Goal: Transaction & Acquisition: Purchase product/service

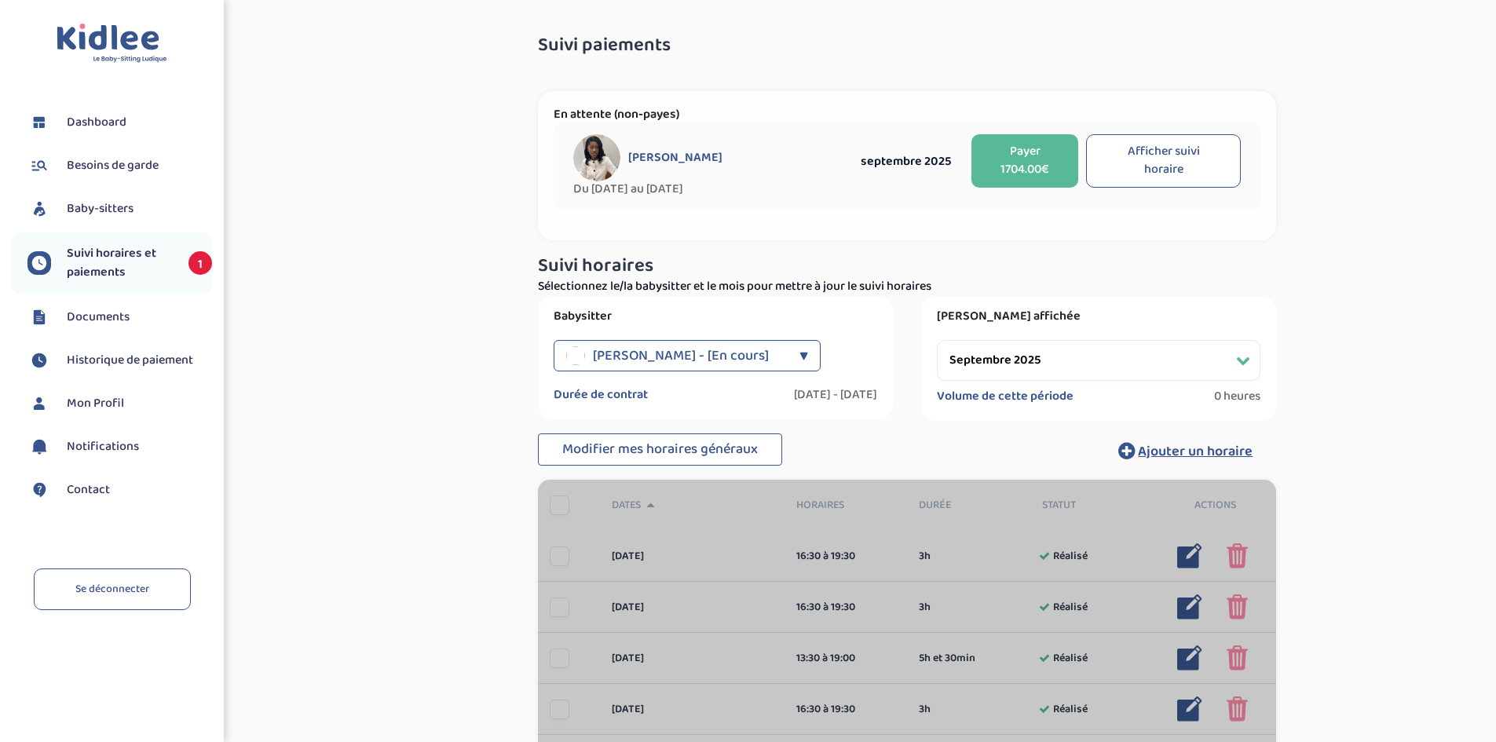
select select "septembre 2025"
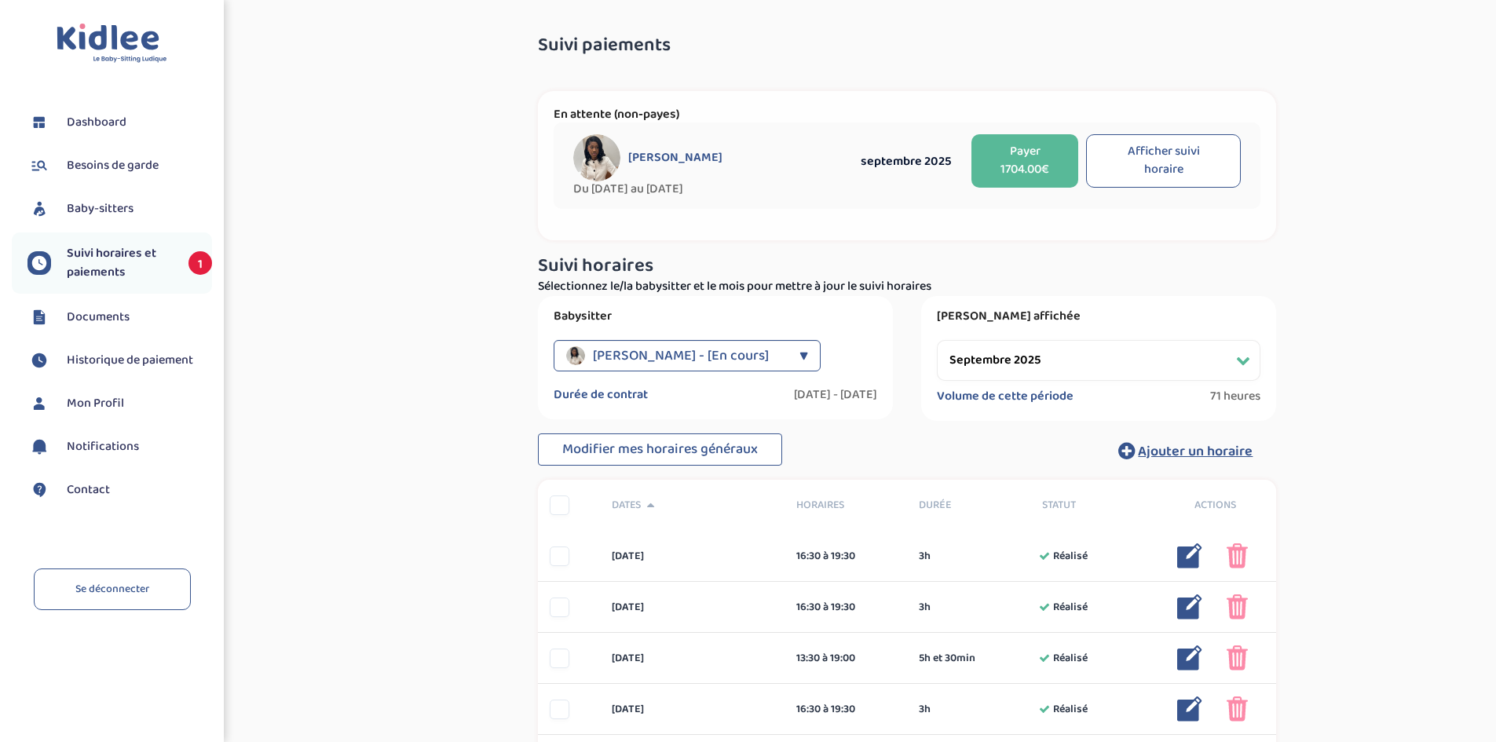
click at [1060, 162] on button "Payer 1704.00€" at bounding box center [1024, 160] width 107 height 53
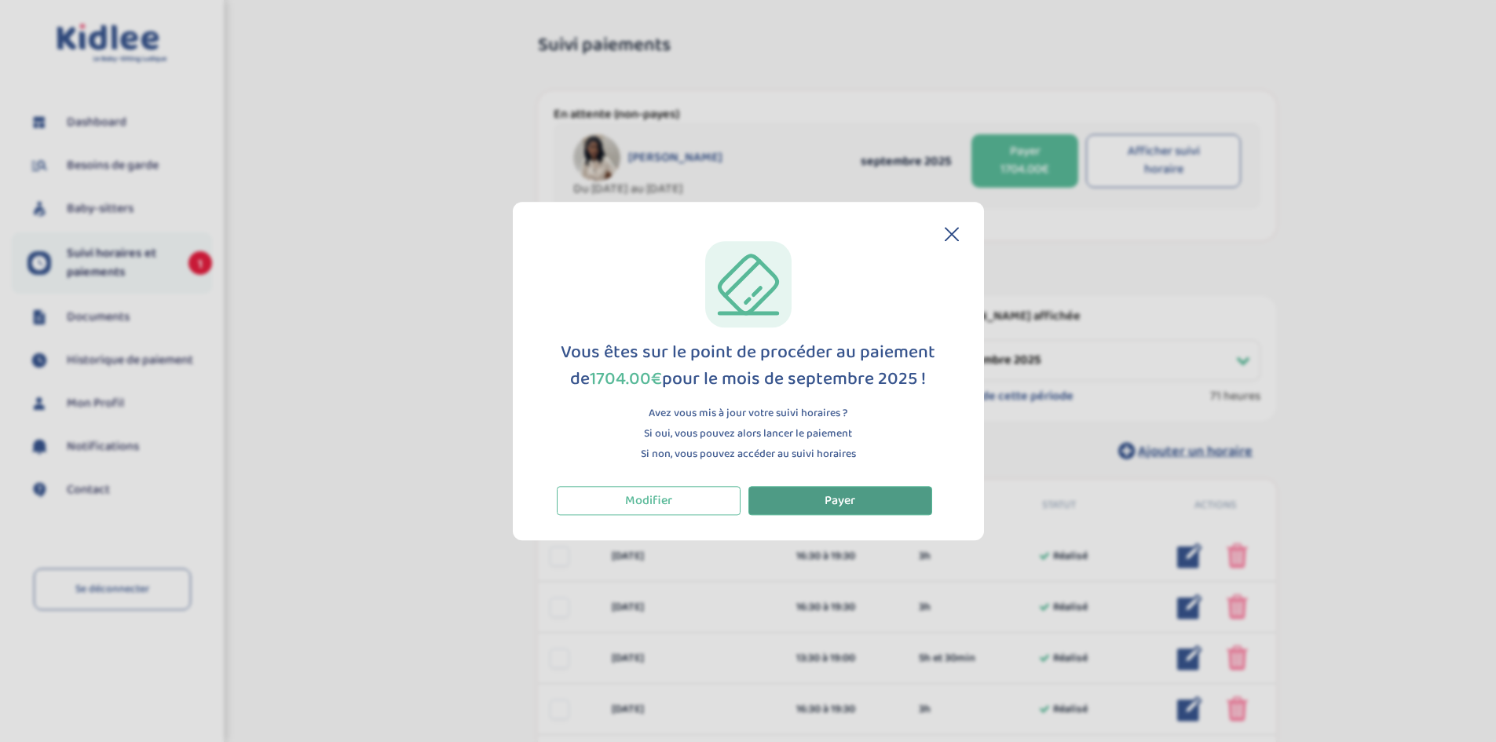
click at [797, 511] on button "Payer" at bounding box center [840, 500] width 184 height 29
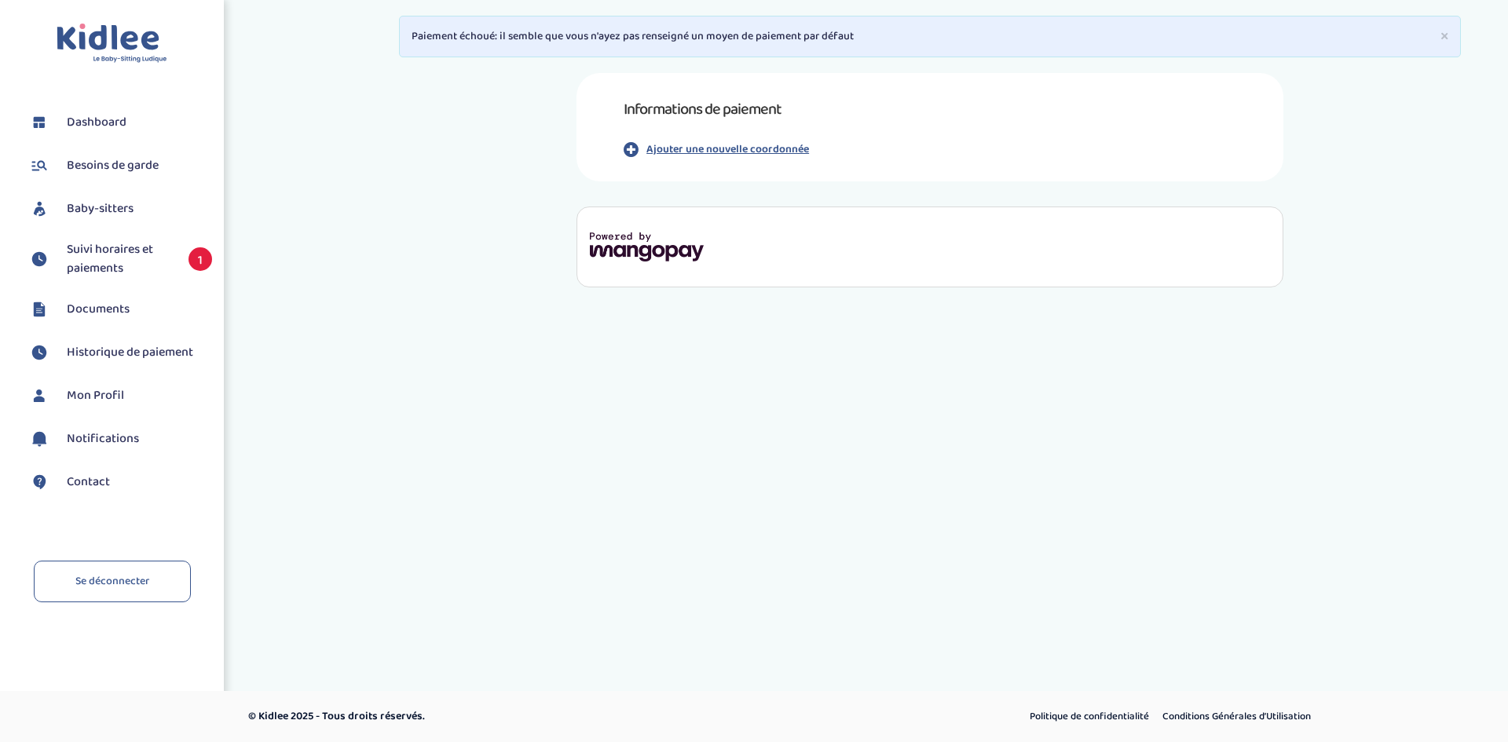
click at [661, 151] on p "Ajouter une nouvelle coordonnée" at bounding box center [727, 149] width 163 height 16
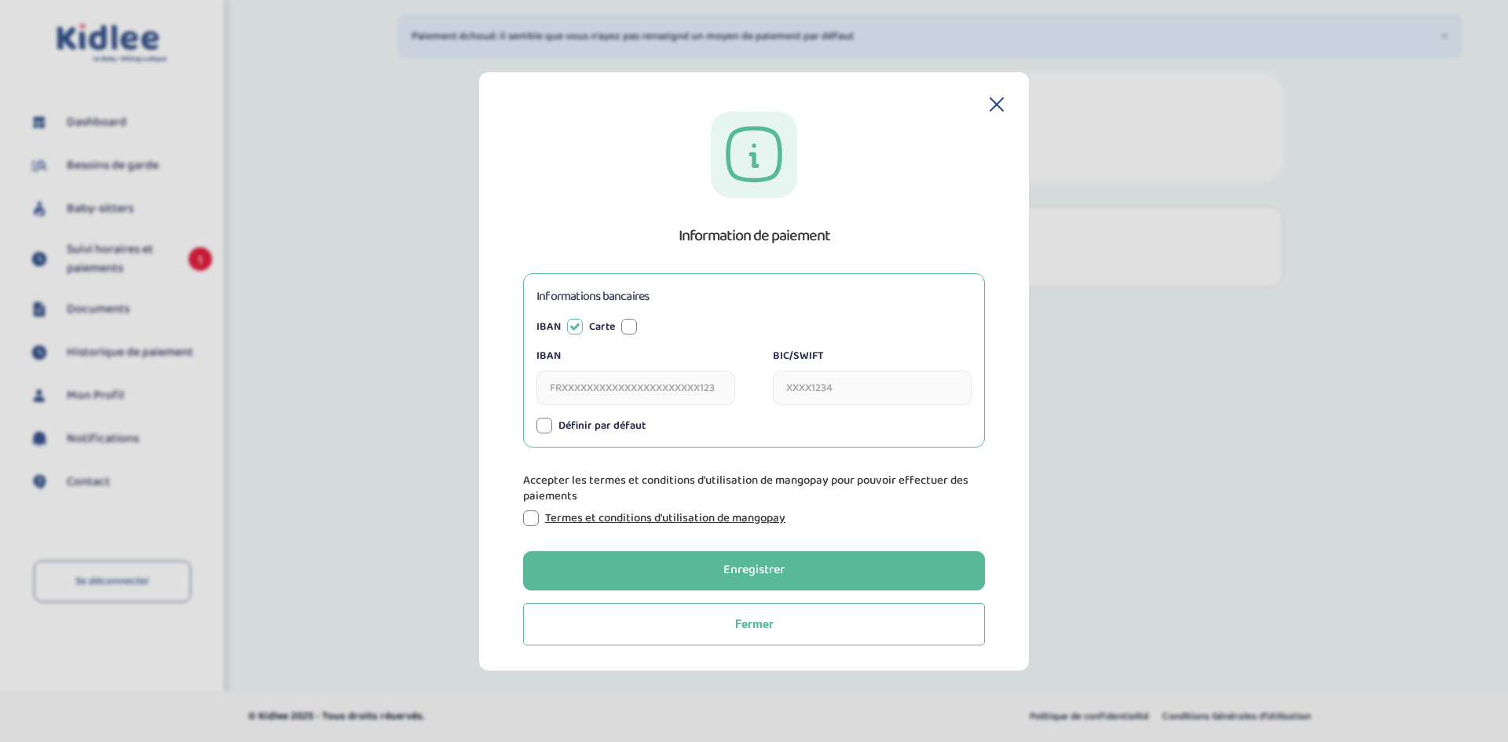
click at [566, 389] on input "IBAN" at bounding box center [635, 388] width 199 height 35
type input "FR6530002004310000099139U07"
click at [862, 377] on input "BIC/SWIFT" at bounding box center [872, 388] width 199 height 35
type input "CRLYFRPP"
click at [540, 522] on div "Termes et conditions d'utilisation de mangopay" at bounding box center [754, 518] width 462 height 16
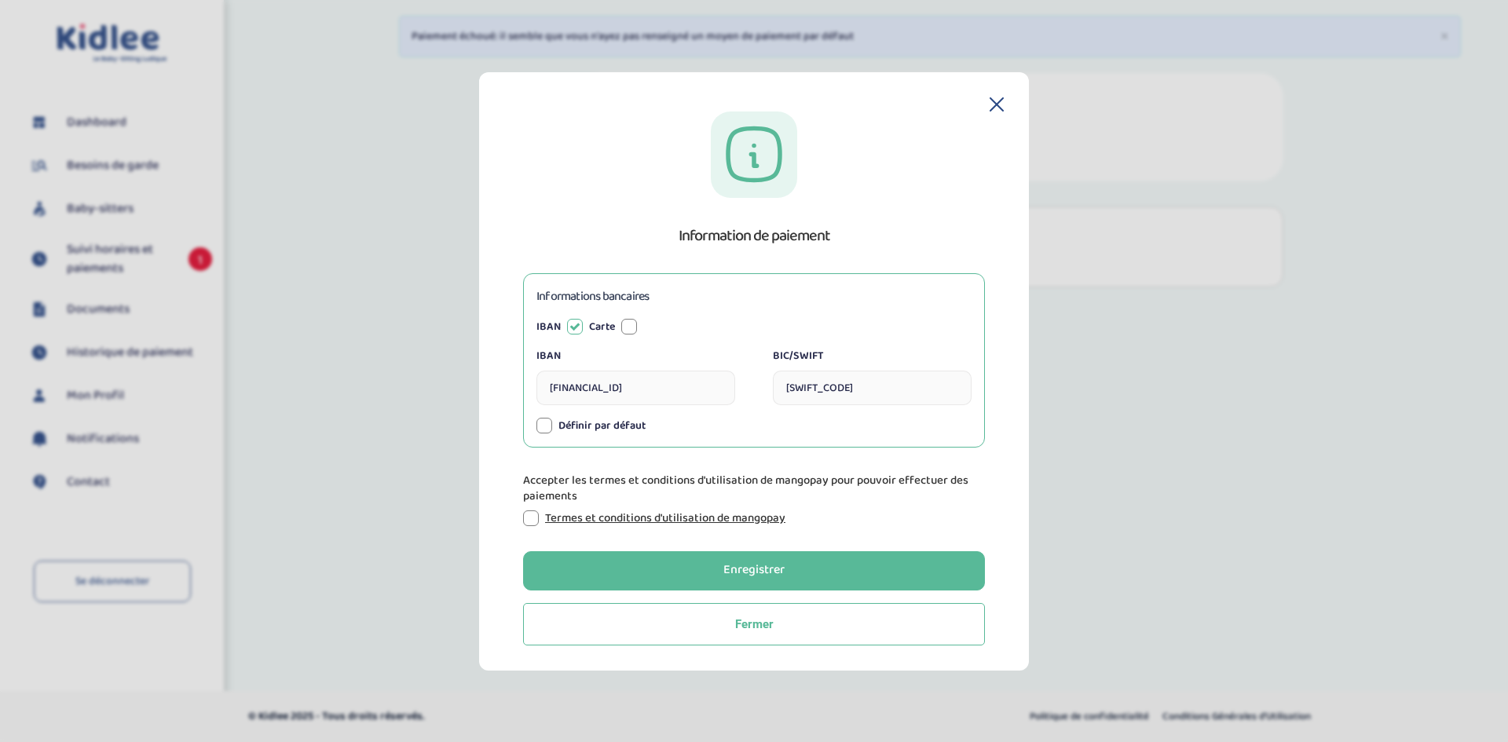
click at [536, 523] on div at bounding box center [531, 518] width 16 height 16
click at [583, 383] on input "FR6530002004310000099139U07" at bounding box center [635, 388] width 199 height 35
drag, startPoint x: 573, startPoint y: 388, endPoint x: 597, endPoint y: 389, distance: 23.6
click at [597, 389] on input "FR6530002004310000099139U07" at bounding box center [635, 388] width 199 height 35
click at [599, 384] on input "FR6530002004310000099139U07" at bounding box center [635, 388] width 199 height 35
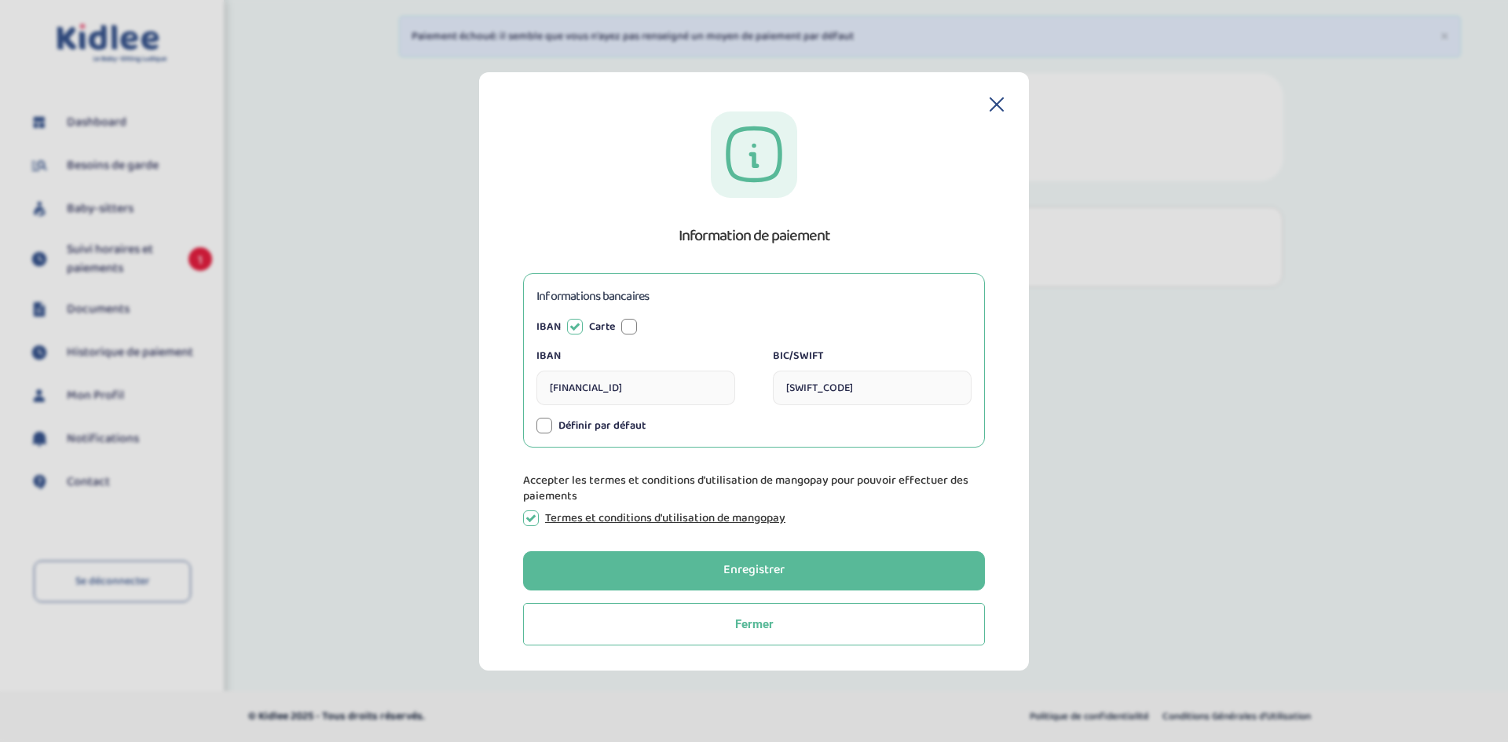
drag, startPoint x: 599, startPoint y: 384, endPoint x: 623, endPoint y: 391, distance: 24.6
click at [623, 391] on input "FR6530002004310000099139U07" at bounding box center [635, 388] width 199 height 35
drag, startPoint x: 646, startPoint y: 386, endPoint x: 671, endPoint y: 386, distance: 24.3
click at [671, 386] on input "FR6530002004310000099139U07" at bounding box center [635, 388] width 199 height 35
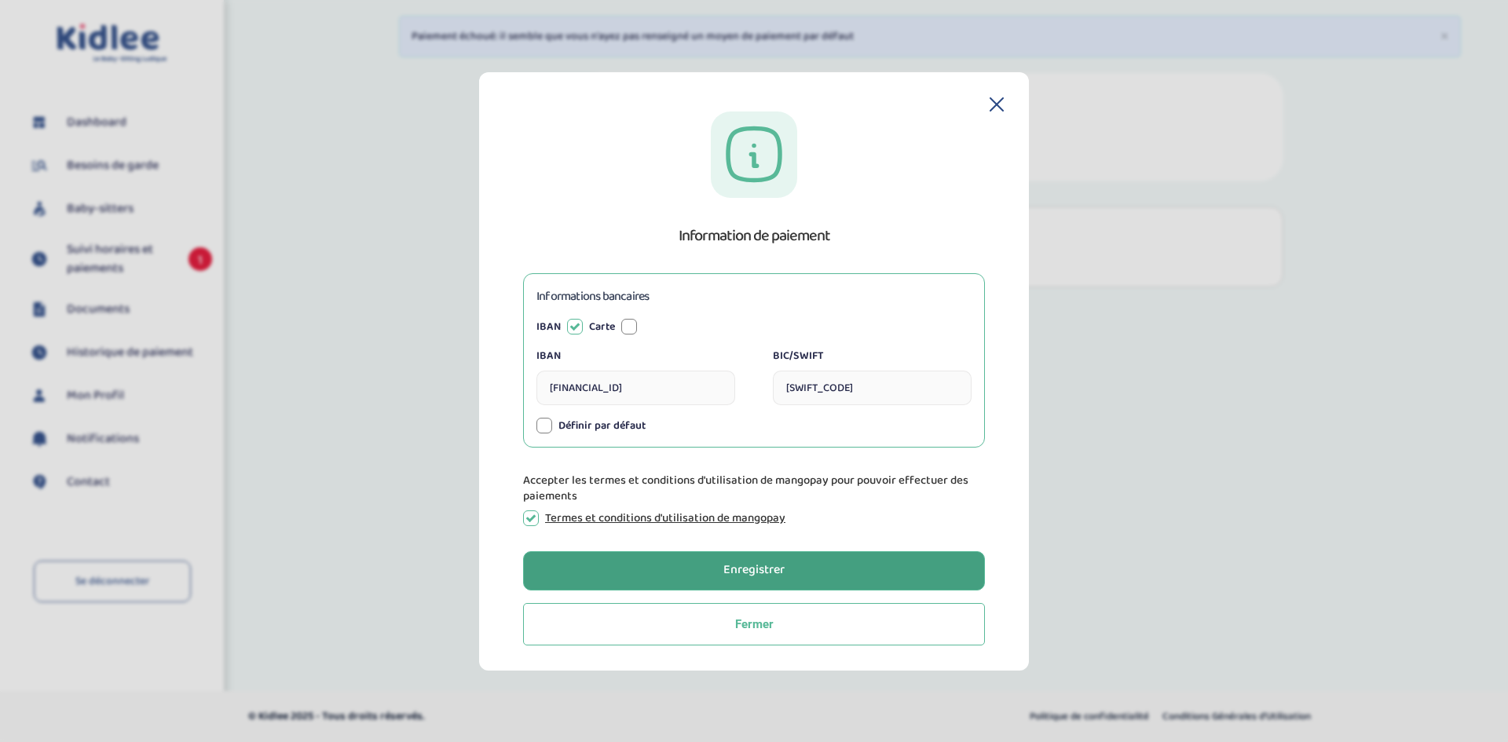
click at [759, 570] on div "Enregistrer" at bounding box center [753, 570] width 61 height 18
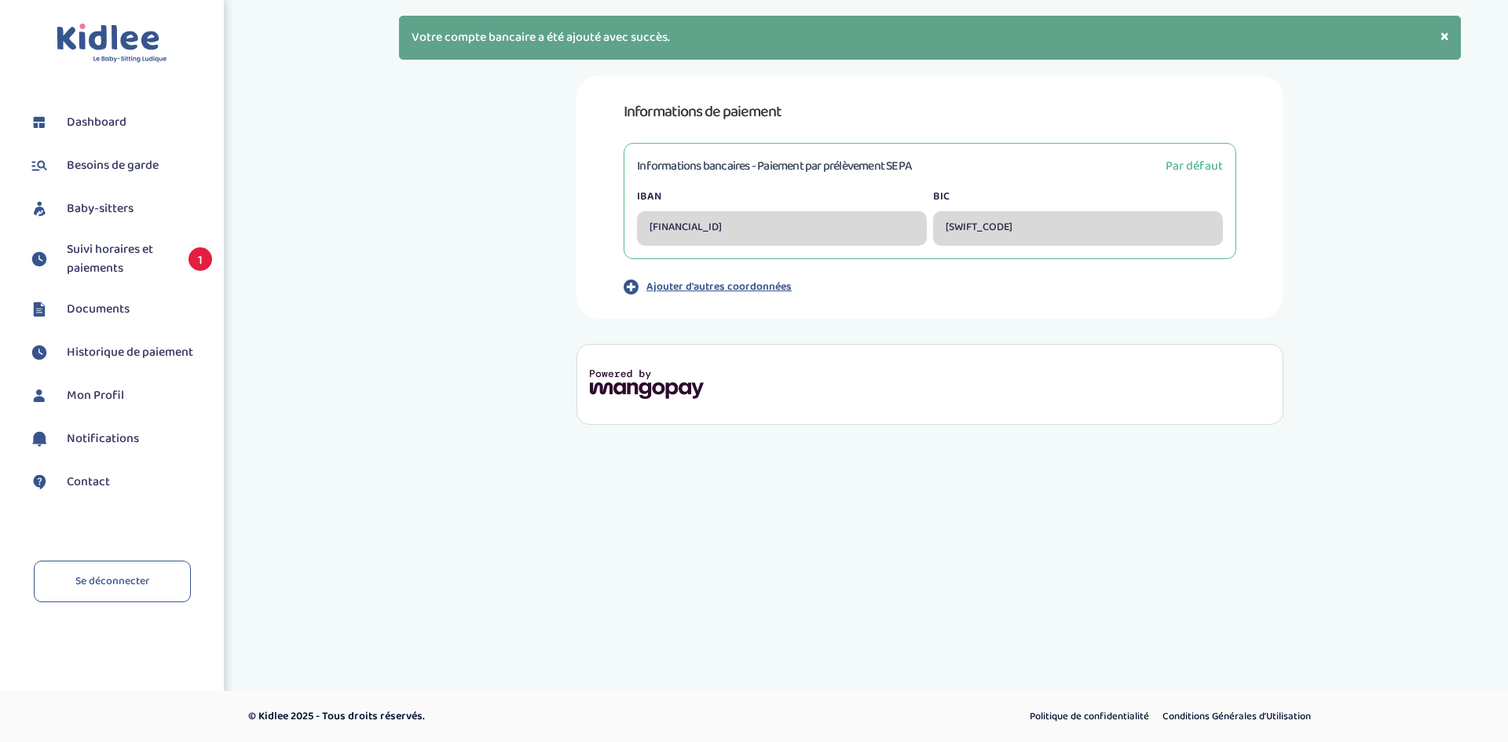
click at [97, 264] on span "Suivi horaires et paiements" at bounding box center [120, 259] width 106 height 38
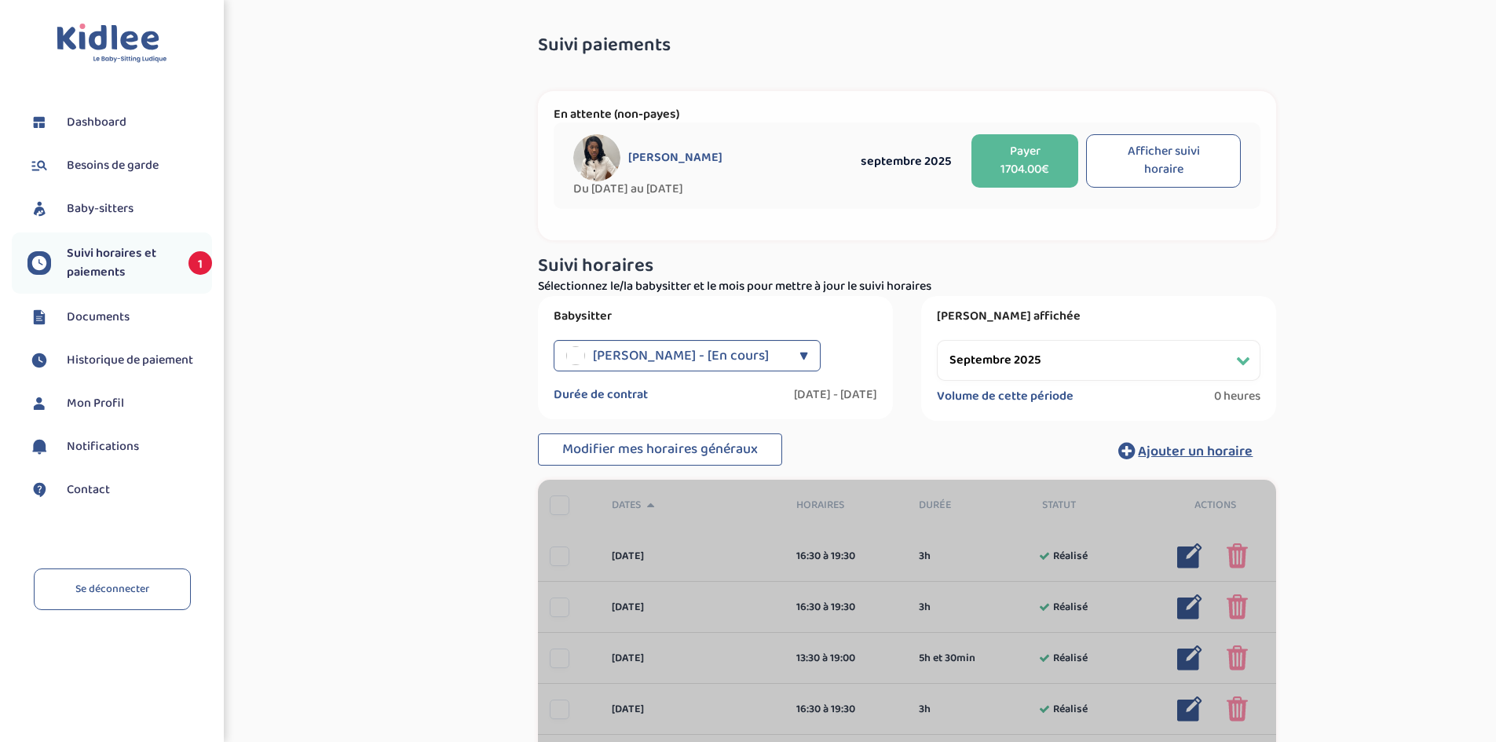
select select "septembre 2025"
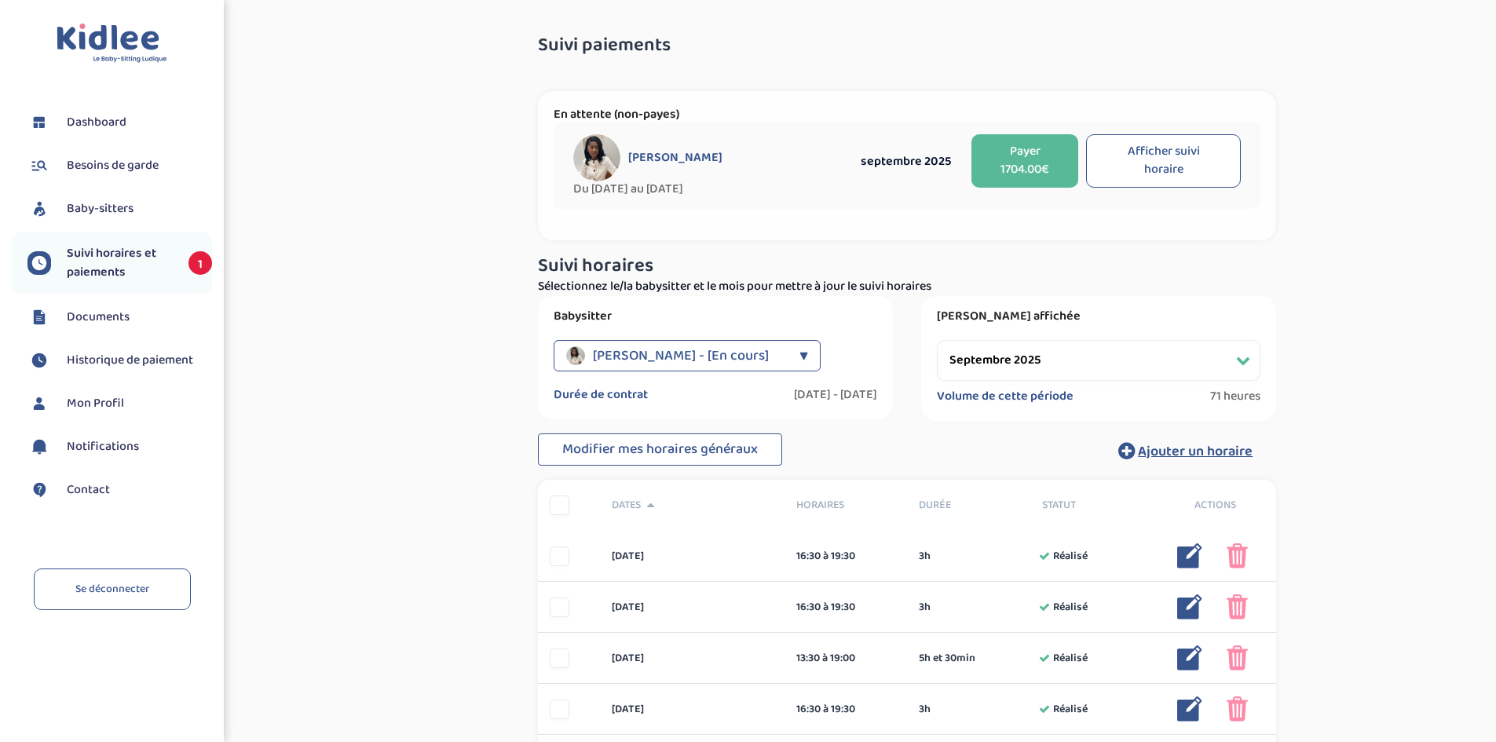
click at [1040, 153] on button "Payer 1704.00€" at bounding box center [1024, 160] width 107 height 53
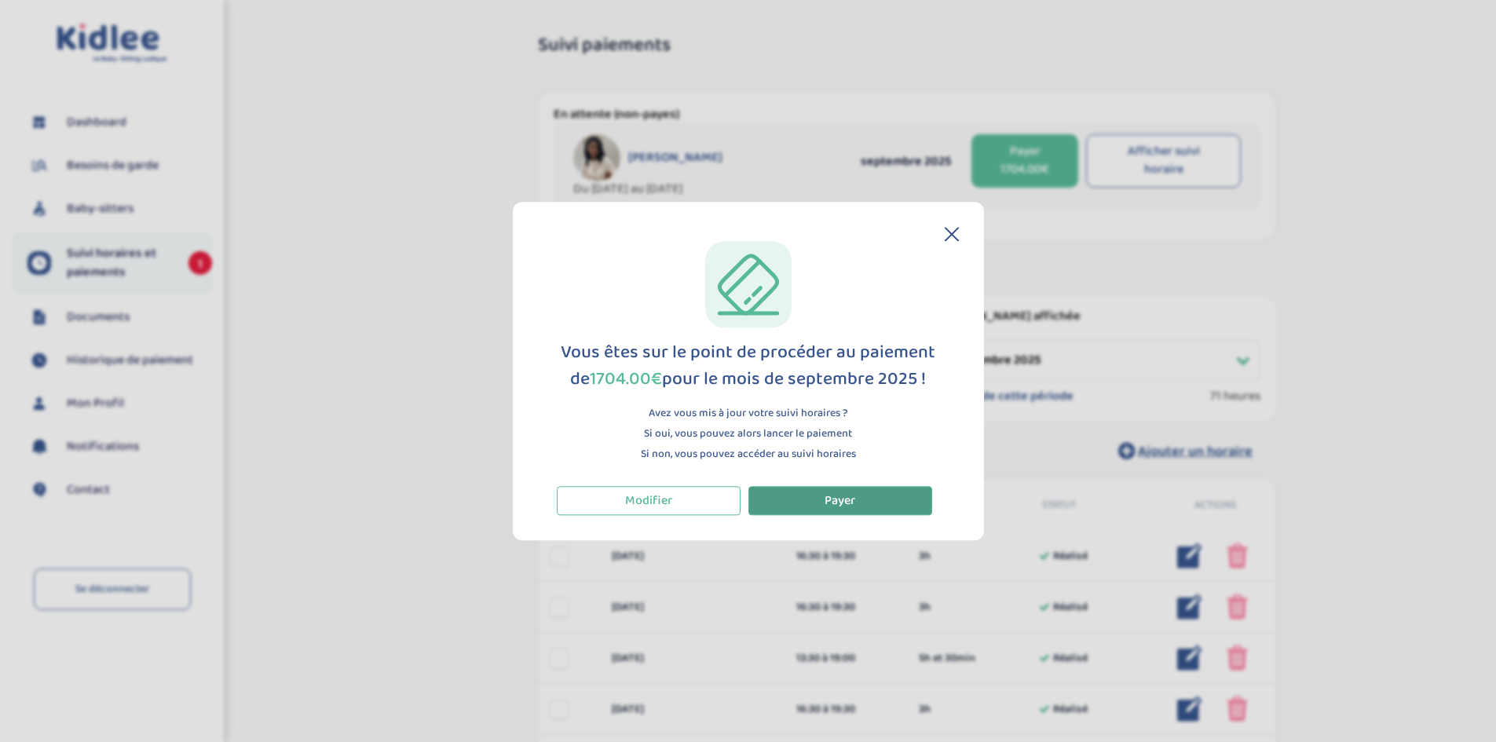
click at [825, 505] on span "Payer" at bounding box center [840, 501] width 31 height 20
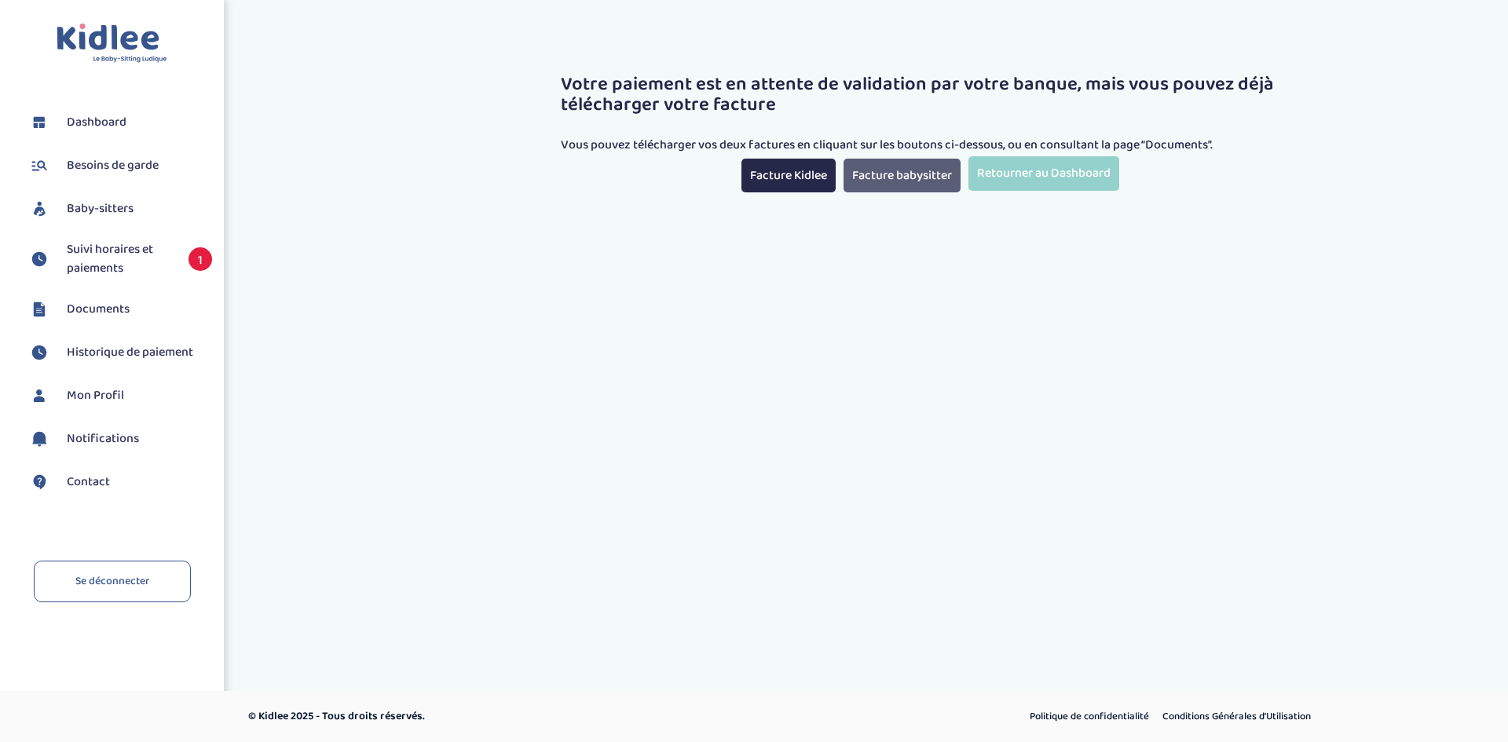
click at [861, 178] on link "Facture babysitter" at bounding box center [901, 176] width 117 height 34
click at [795, 172] on link "Facture Kidlee" at bounding box center [788, 176] width 94 height 34
click at [1028, 176] on link "Retourner au Dashboard" at bounding box center [1043, 173] width 151 height 34
